Goal: Task Accomplishment & Management: Manage account settings

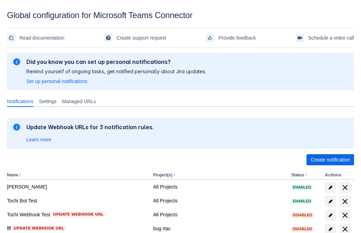
click at [330, 160] on span "Create notification" at bounding box center [330, 159] width 39 height 11
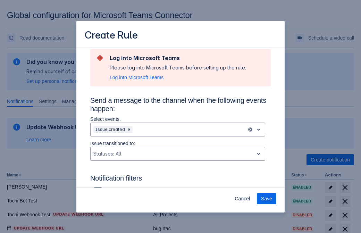
type input "RuleName-373490New Rule (41)"
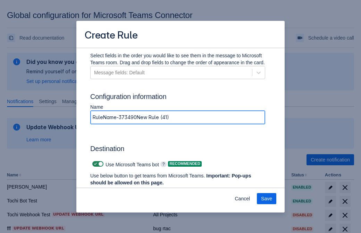
click at [129, 190] on span "Authenticate in Microsoft Teams" at bounding box center [128, 195] width 69 height 11
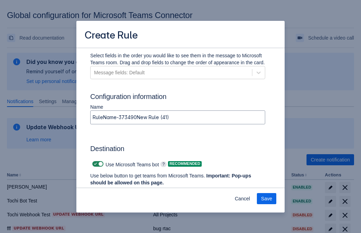
scroll to position [0, 0]
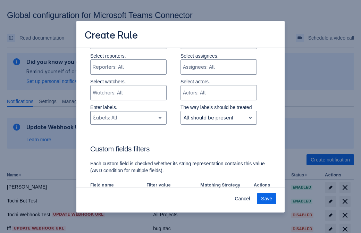
type input "373490_label"
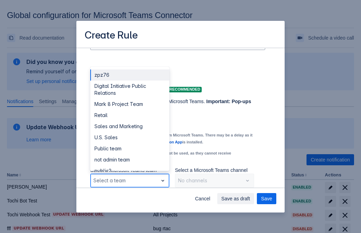
click at [130, 115] on div "Retail" at bounding box center [129, 115] width 79 height 11
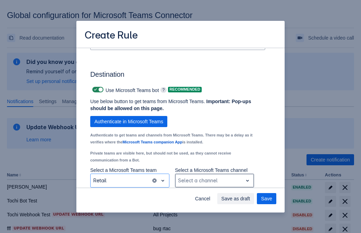
click at [214, 181] on div "Scrollable content" at bounding box center [209, 180] width 62 height 8
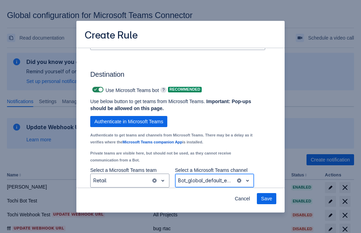
click at [267, 199] on span "Save" at bounding box center [266, 198] width 11 height 11
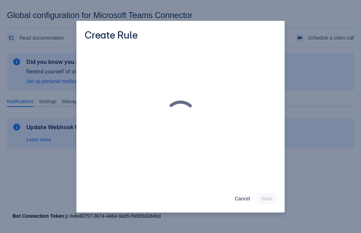
scroll to position [0, 0]
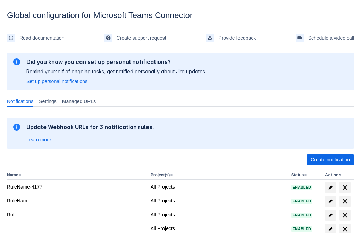
scroll to position [143, 0]
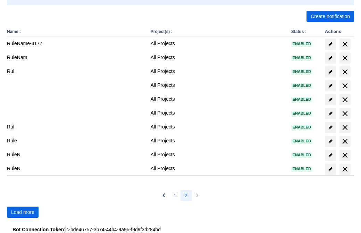
click at [23, 212] on span "Load more" at bounding box center [22, 212] width 23 height 11
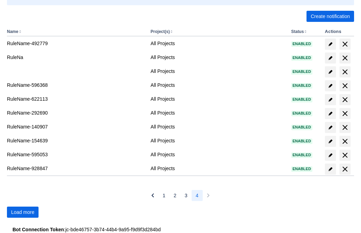
click at [23, 212] on span "Load more" at bounding box center [22, 212] width 23 height 11
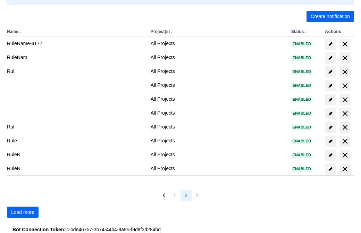
click at [23, 212] on span "Load more" at bounding box center [22, 212] width 23 height 11
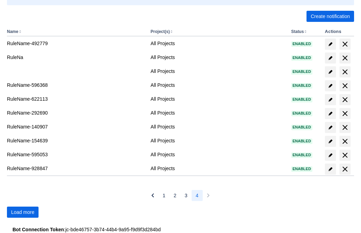
click at [23, 212] on span "Load more" at bounding box center [22, 212] width 23 height 11
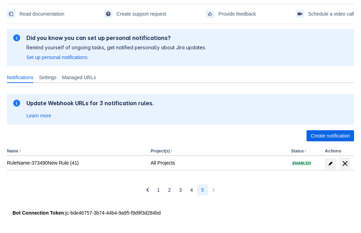
click at [345, 164] on span "delete" at bounding box center [345, 163] width 8 height 8
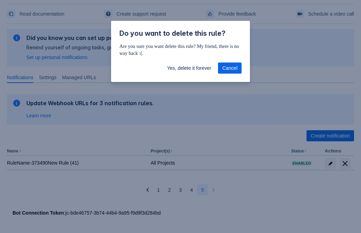
click at [189, 68] on span "Yes, delete it forever" at bounding box center [189, 68] width 44 height 11
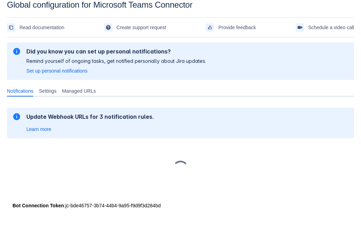
scroll to position [10, 0]
